Goal: Ask a question

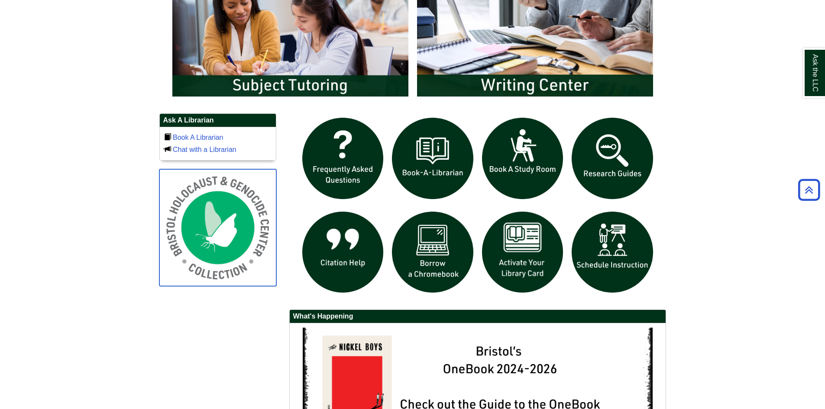
scroll to position [524, 0]
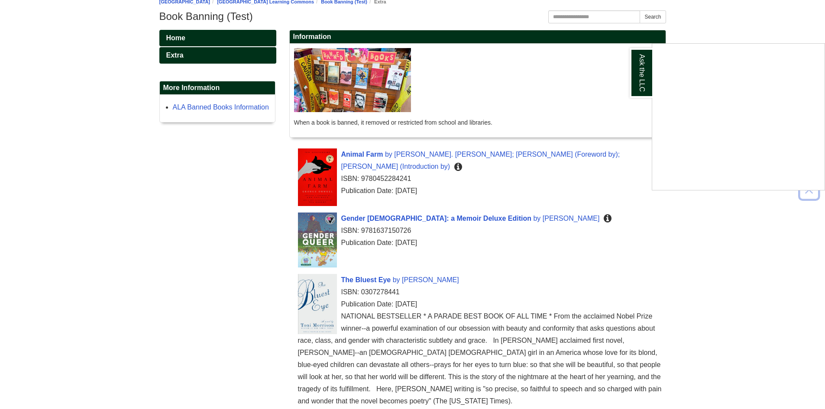
scroll to position [75, 0]
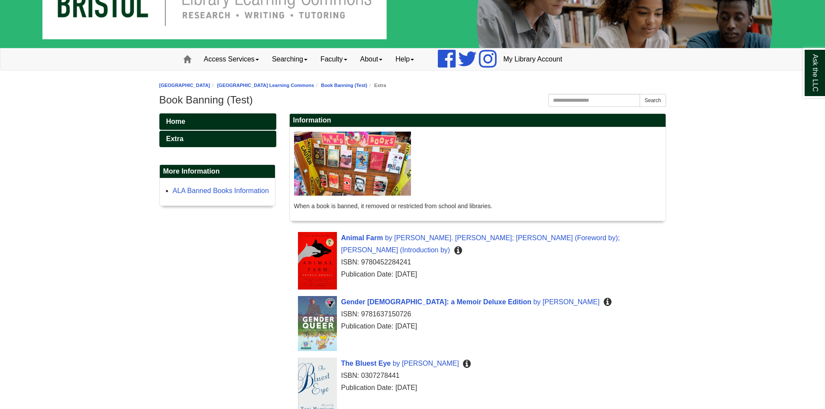
scroll to position [89, 0]
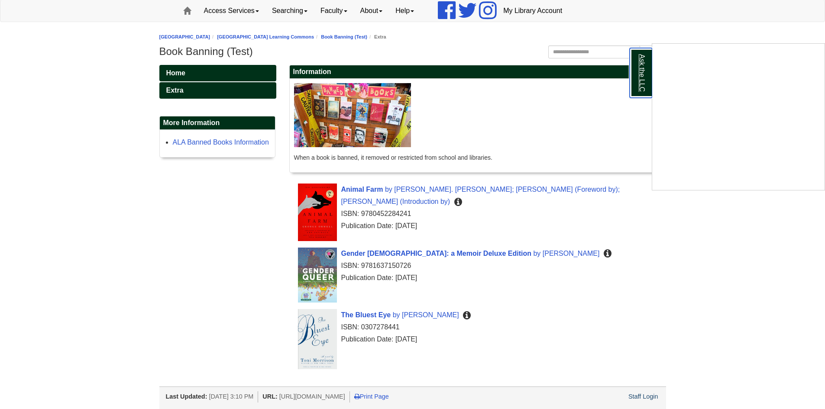
click at [641, 80] on link "Ask the LLC" at bounding box center [640, 73] width 23 height 50
